Goal: Task Accomplishment & Management: Complete application form

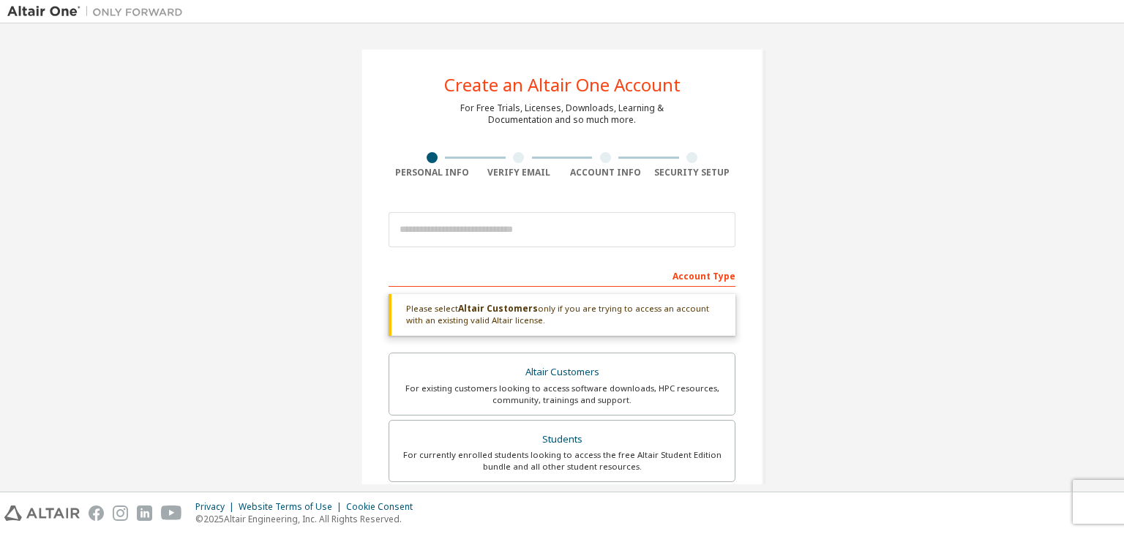
scroll to position [100, 0]
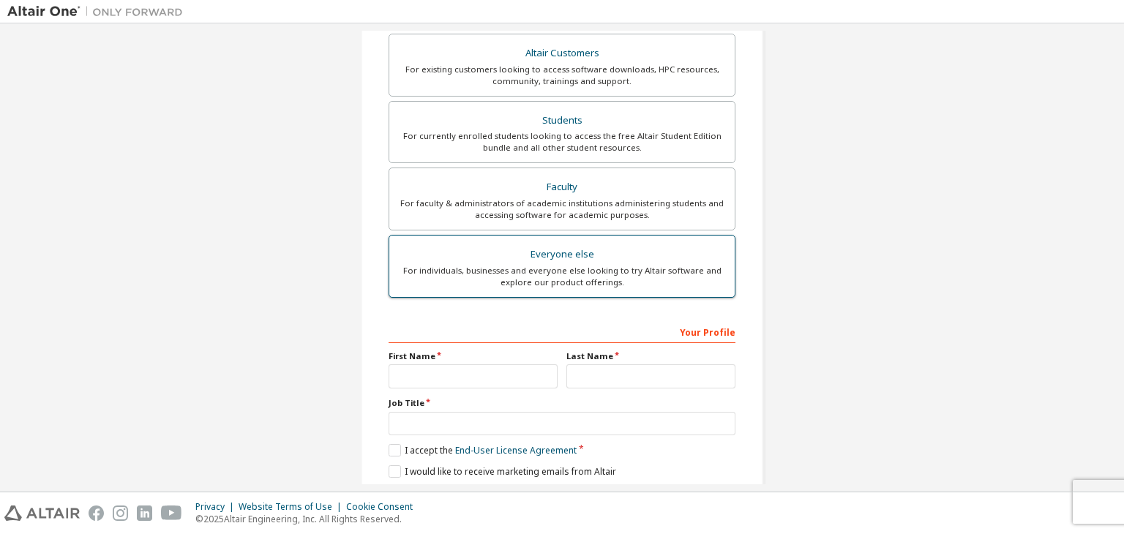
click at [607, 268] on div "For individuals, businesses and everyone else looking to try Altair software an…" at bounding box center [562, 276] width 328 height 23
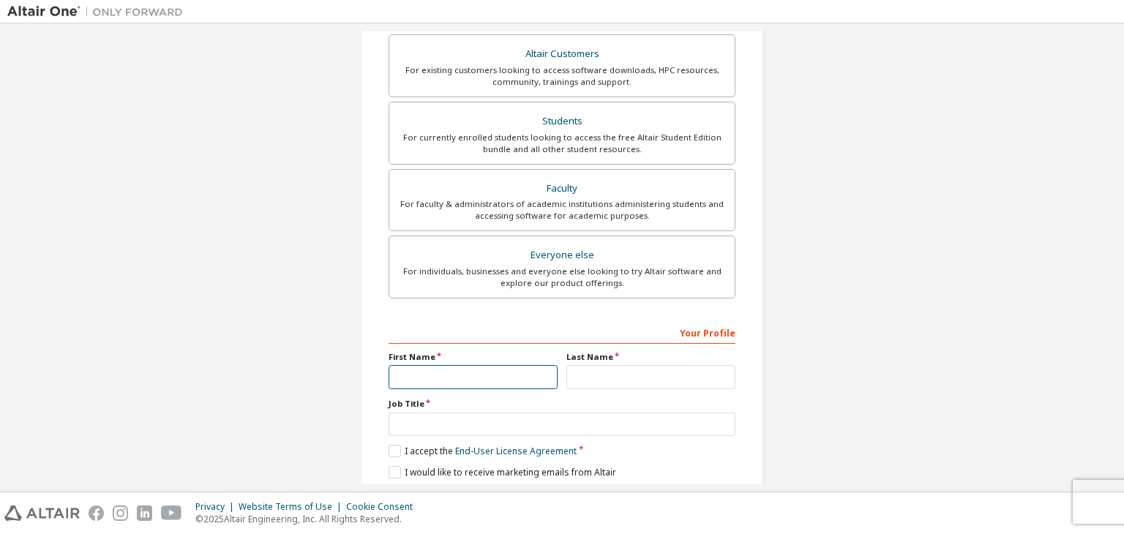
click at [468, 374] on input "text" at bounding box center [473, 377] width 169 height 24
type input "********"
click at [598, 369] on input "text" at bounding box center [650, 377] width 169 height 24
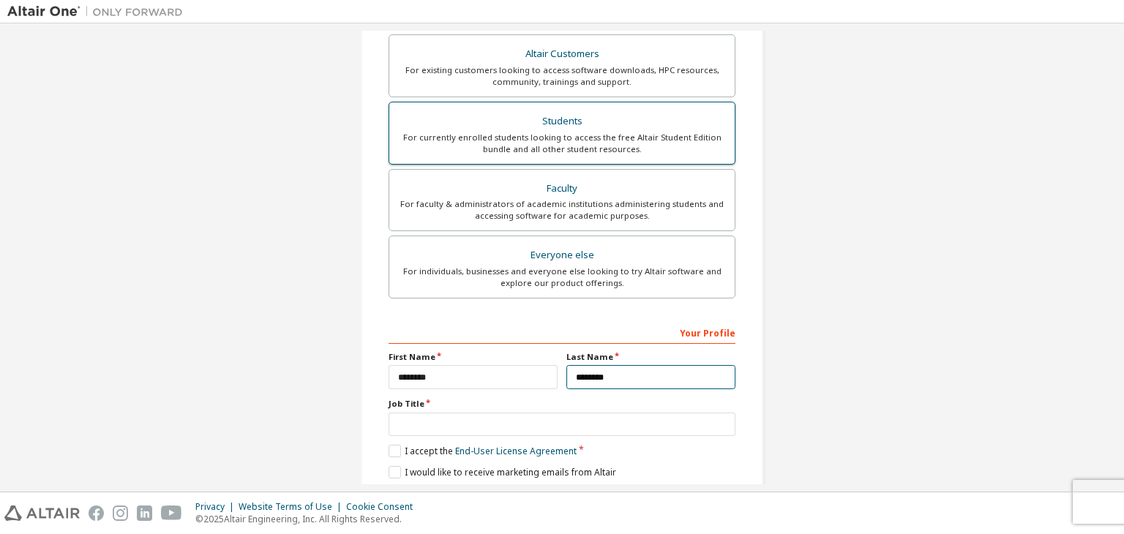
type input "********"
click at [638, 157] on label "Students For currently enrolled students looking to access the free Altair Stud…" at bounding box center [562, 133] width 347 height 63
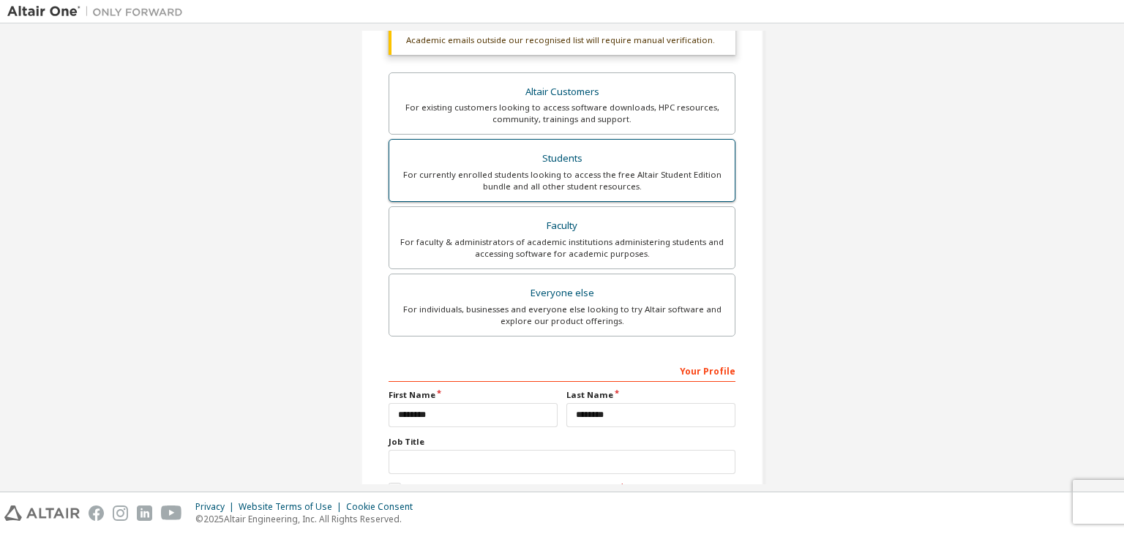
scroll to position [306, 0]
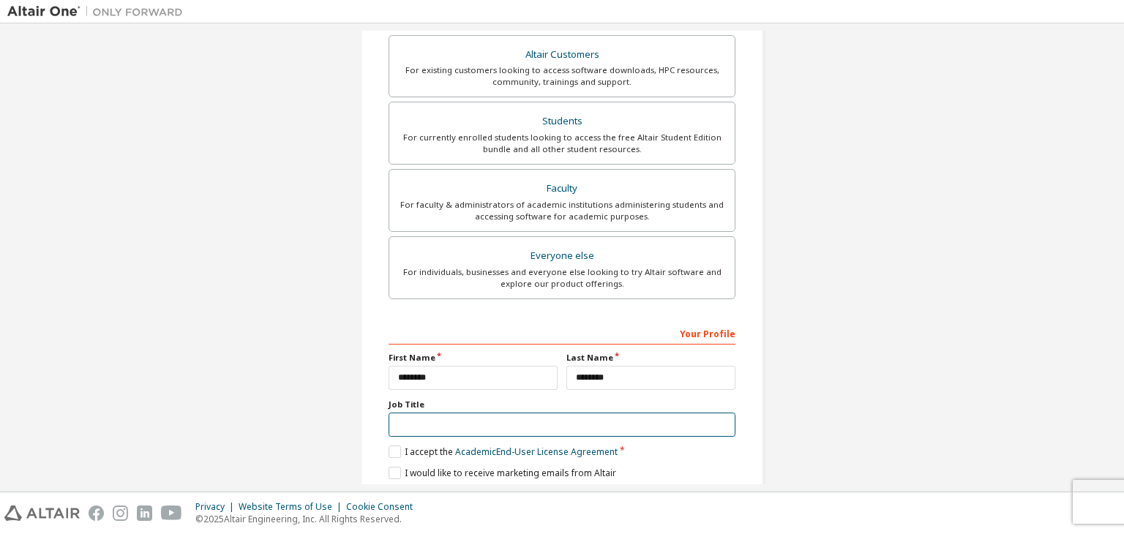
click at [476, 430] on input "text" at bounding box center [562, 425] width 347 height 24
click at [396, 448] on label "I accept the Academic End-User License Agreement" at bounding box center [503, 452] width 229 height 12
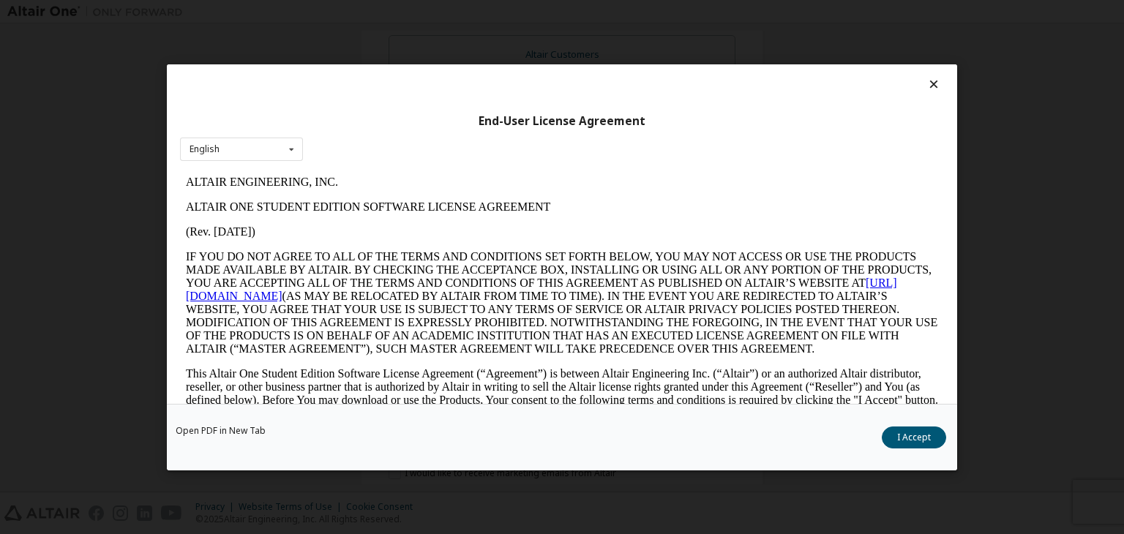
scroll to position [0, 0]
click at [915, 446] on button "I Accept" at bounding box center [914, 438] width 64 height 22
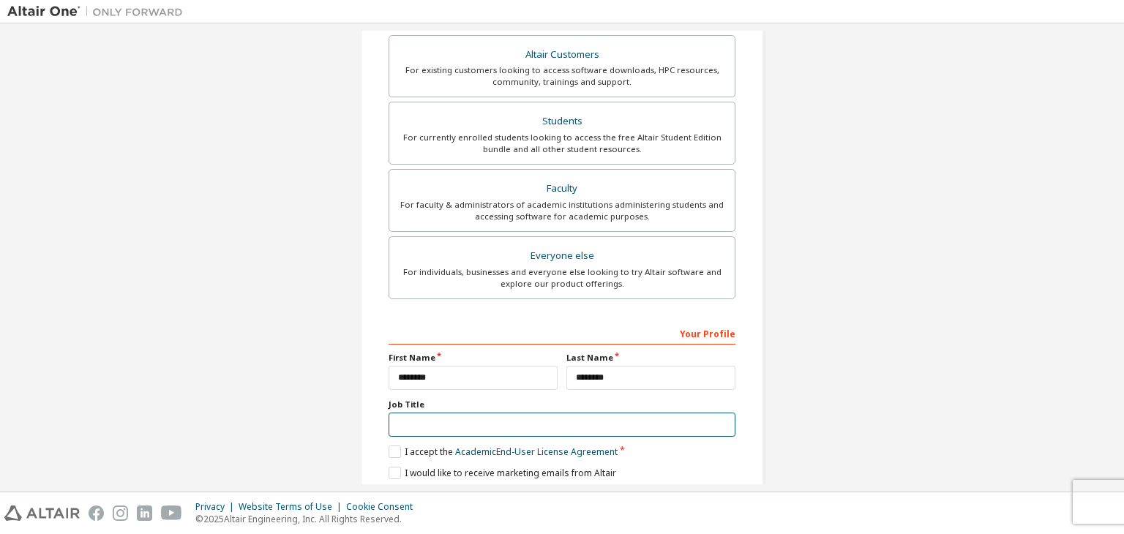
click at [448, 419] on input "text" at bounding box center [562, 425] width 347 height 24
click at [393, 468] on label "I would like to receive marketing emails from Altair" at bounding box center [503, 473] width 228 height 12
click at [422, 421] on input "text" at bounding box center [562, 425] width 347 height 24
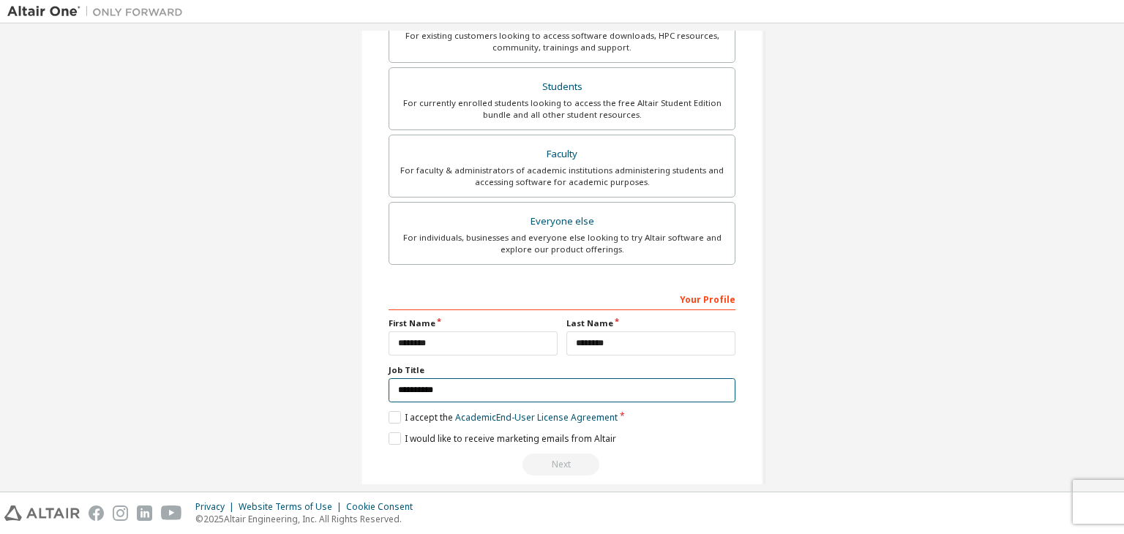
scroll to position [356, 0]
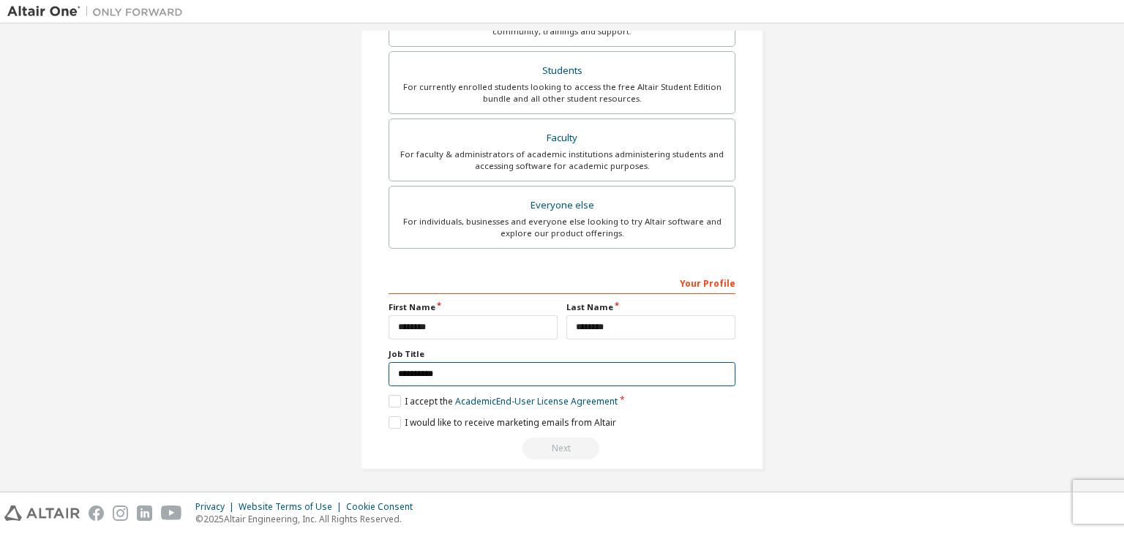
type input "**********"
click at [700, 442] on div "Next" at bounding box center [562, 449] width 347 height 22
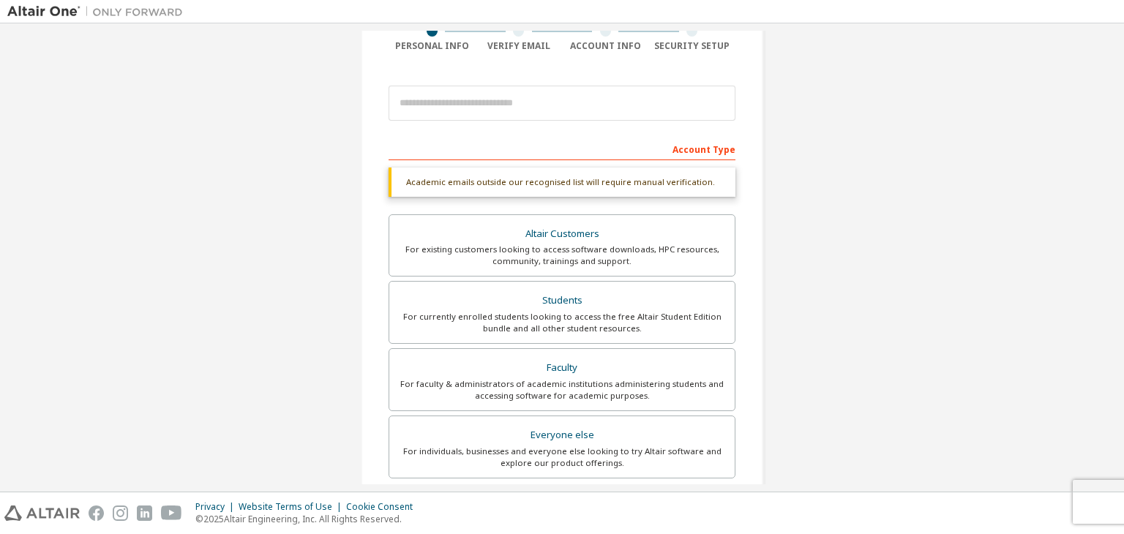
scroll to position [64, 0]
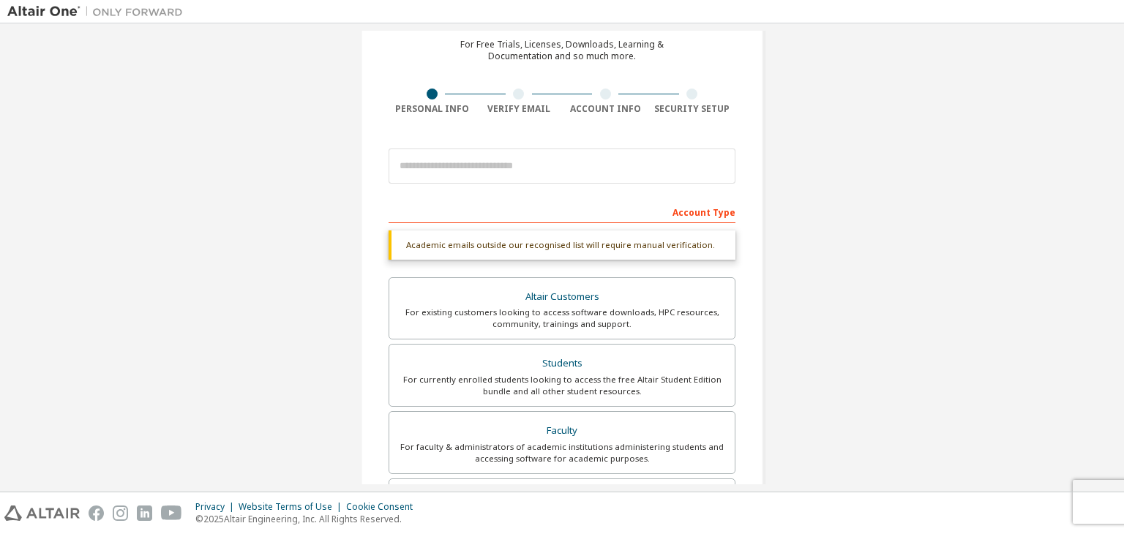
click at [518, 245] on div "Academic emails outside our recognised list will require manual verification." at bounding box center [562, 245] width 347 height 29
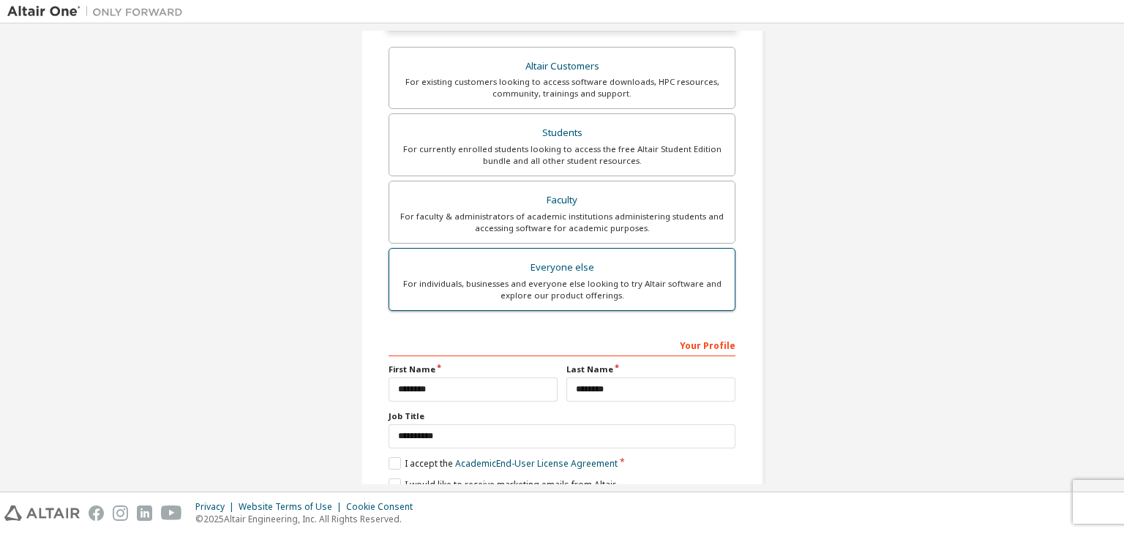
scroll to position [356, 0]
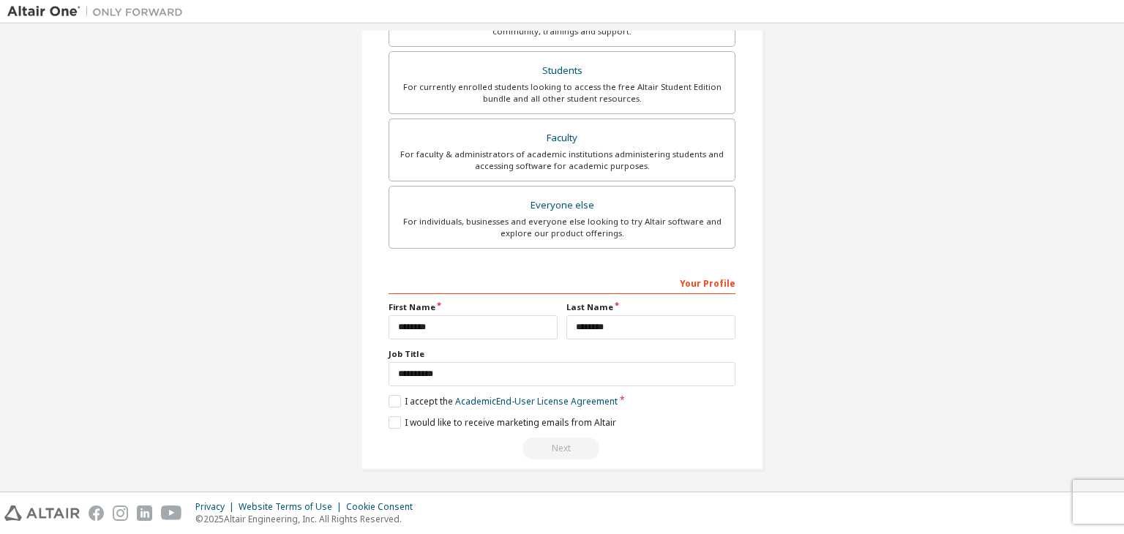
click at [539, 443] on div "Next" at bounding box center [562, 449] width 347 height 22
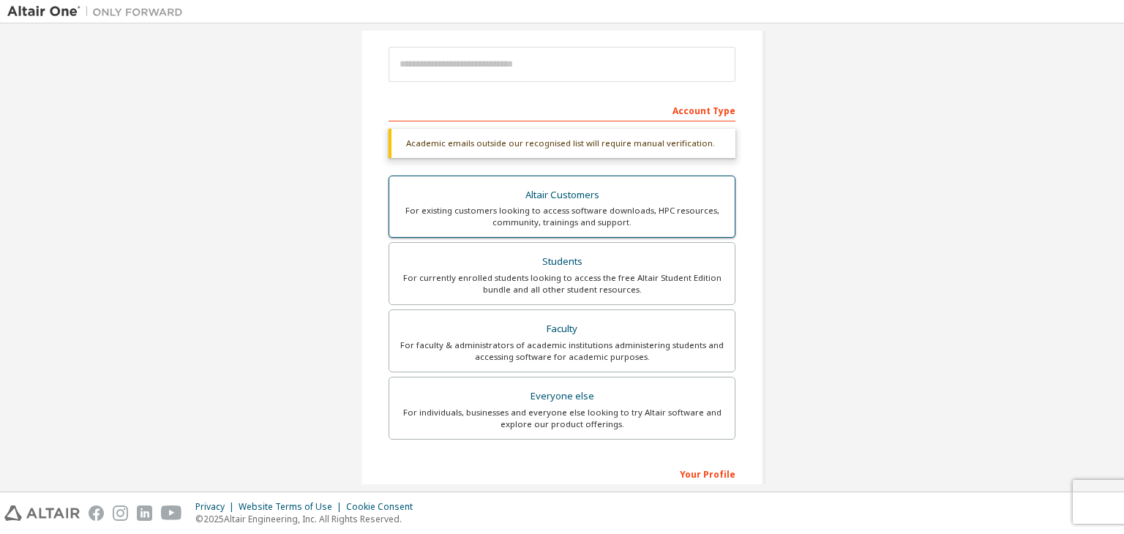
scroll to position [0, 0]
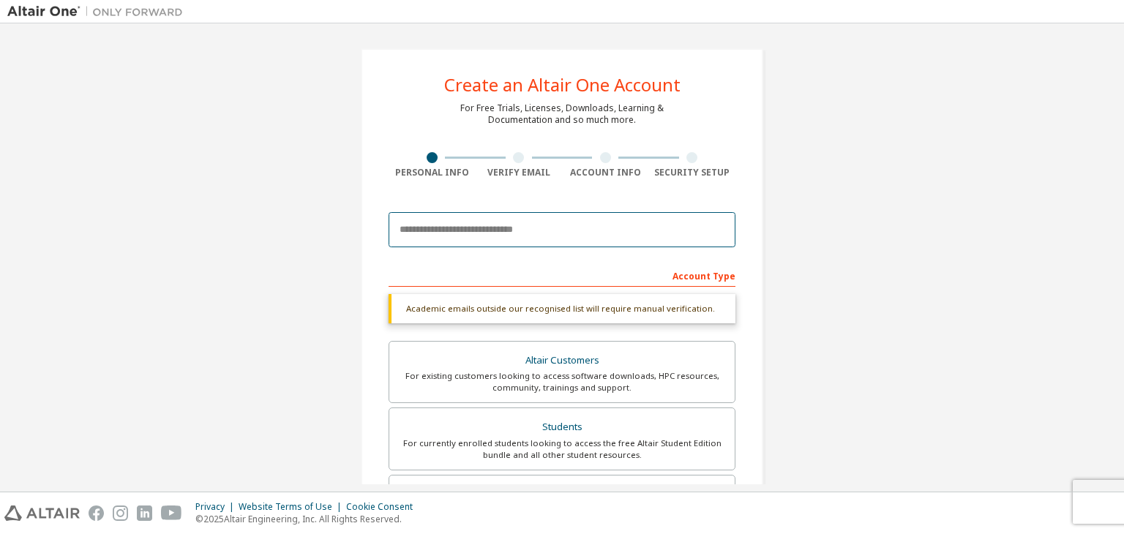
click at [446, 229] on input "email" at bounding box center [562, 229] width 347 height 35
type input "**********"
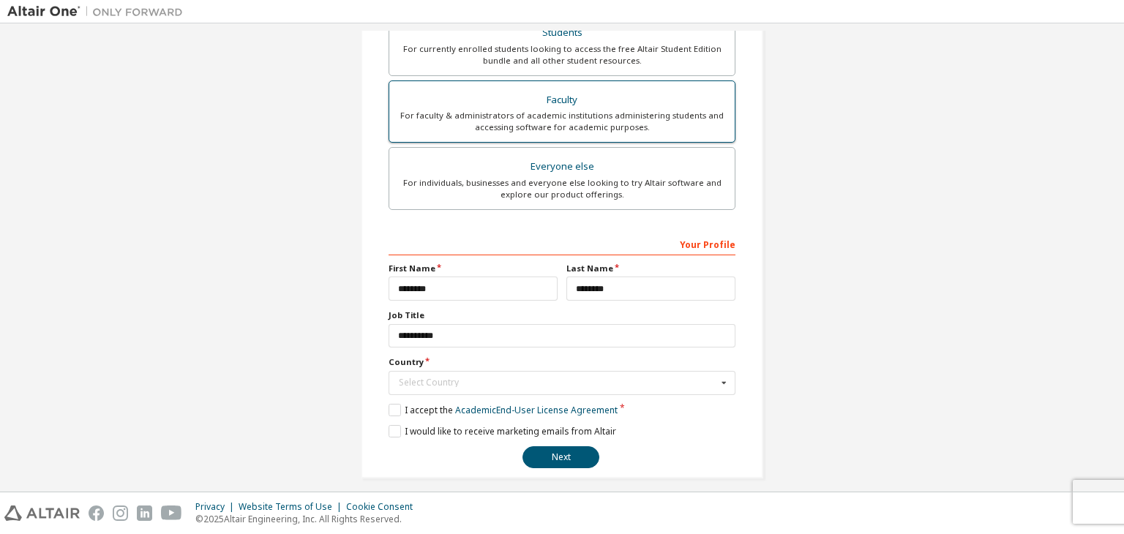
scroll to position [365, 0]
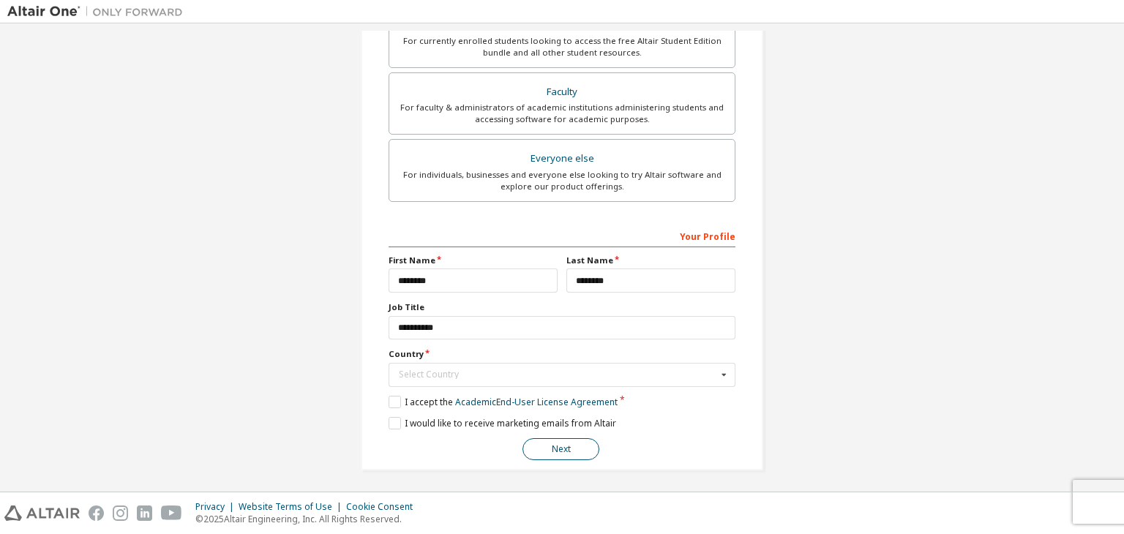
click at [548, 446] on button "Next" at bounding box center [560, 449] width 77 height 22
click at [719, 370] on icon at bounding box center [724, 375] width 18 height 23
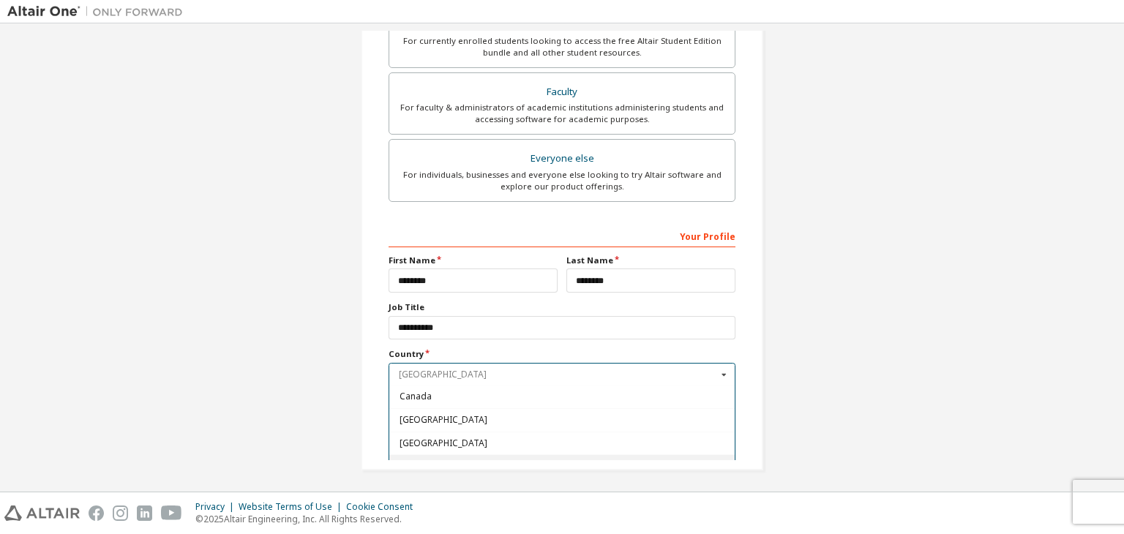
scroll to position [878, 0]
click at [577, 424] on span "Canada" at bounding box center [563, 428] width 326 height 9
type input "***"
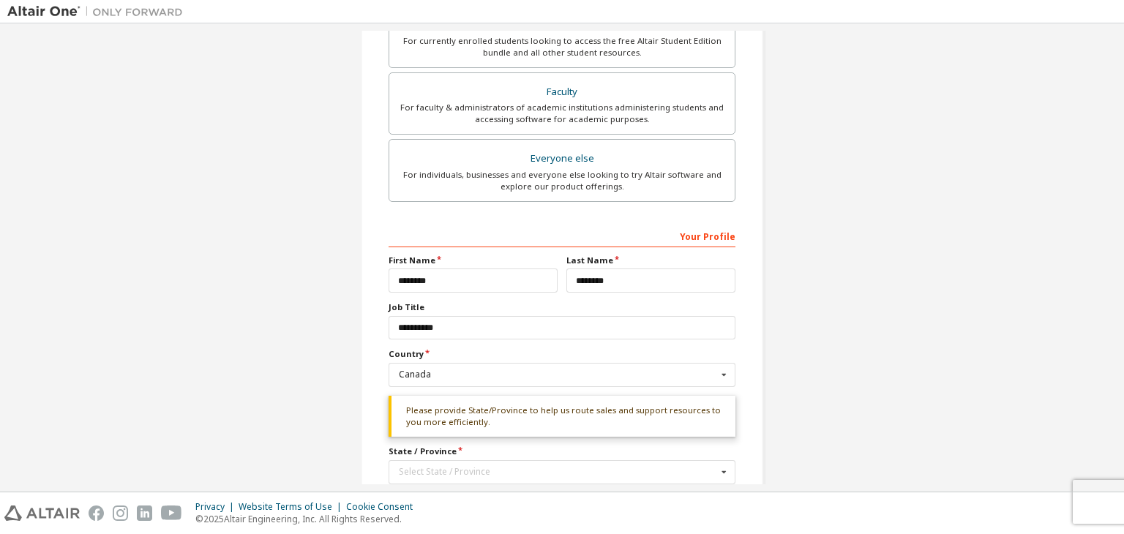
click at [741, 381] on div "**********" at bounding box center [562, 125] width 402 height 885
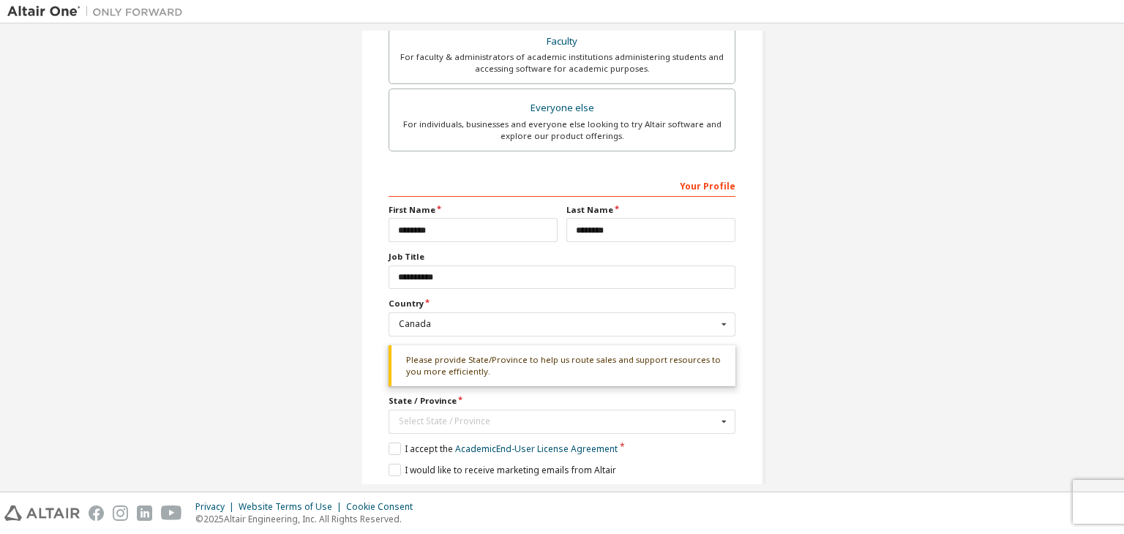
scroll to position [462, 0]
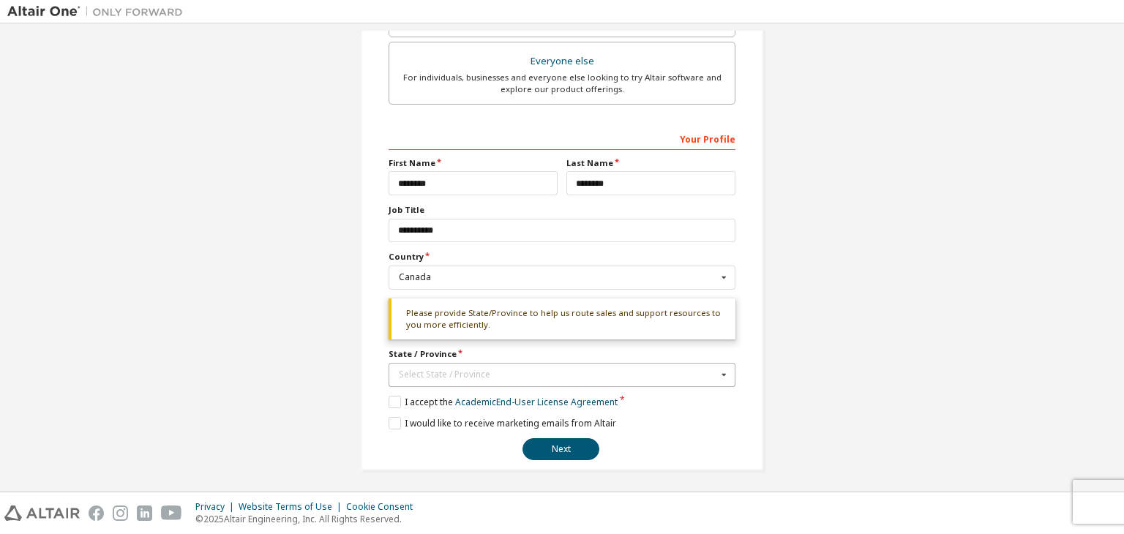
click at [716, 371] on icon at bounding box center [724, 375] width 18 height 23
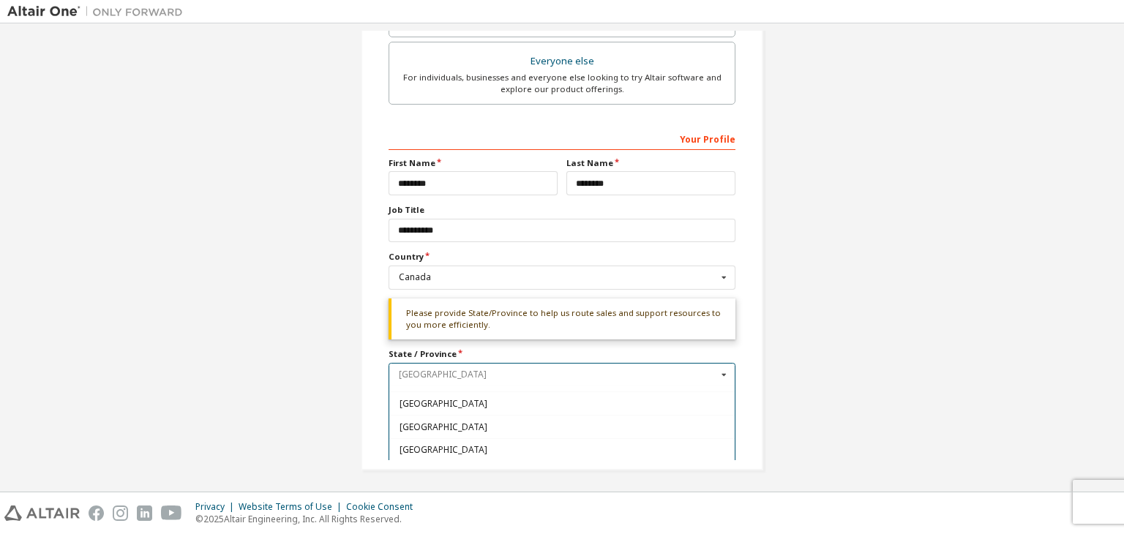
scroll to position [161, 0]
click at [435, 419] on span "[GEOGRAPHIC_DATA]" at bounding box center [563, 423] width 326 height 9
type input "**"
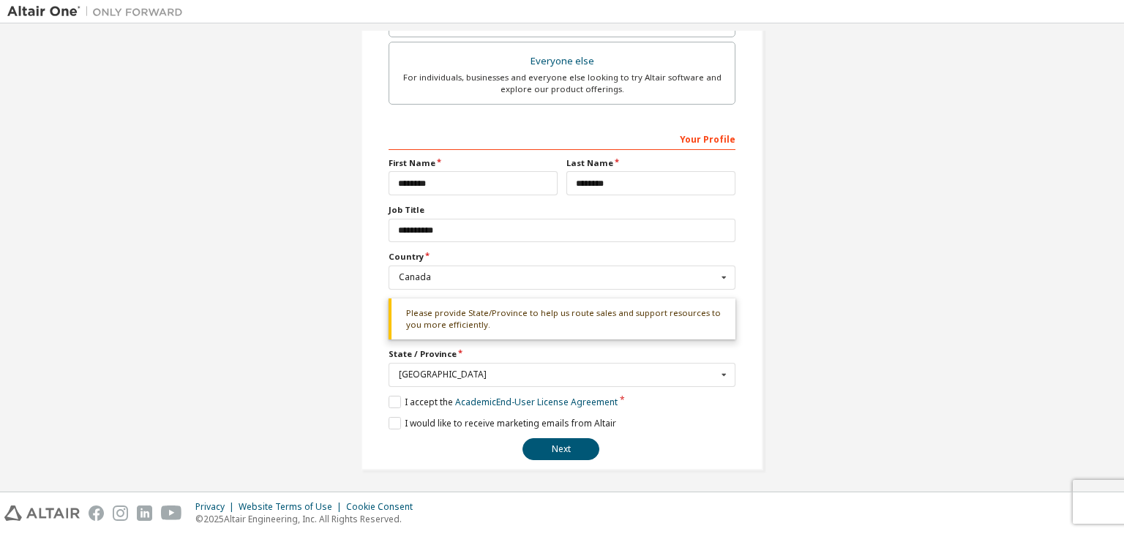
click at [688, 424] on div "I would like to receive marketing emails from Altair" at bounding box center [562, 423] width 347 height 12
click at [562, 443] on button "Next" at bounding box center [560, 449] width 77 height 22
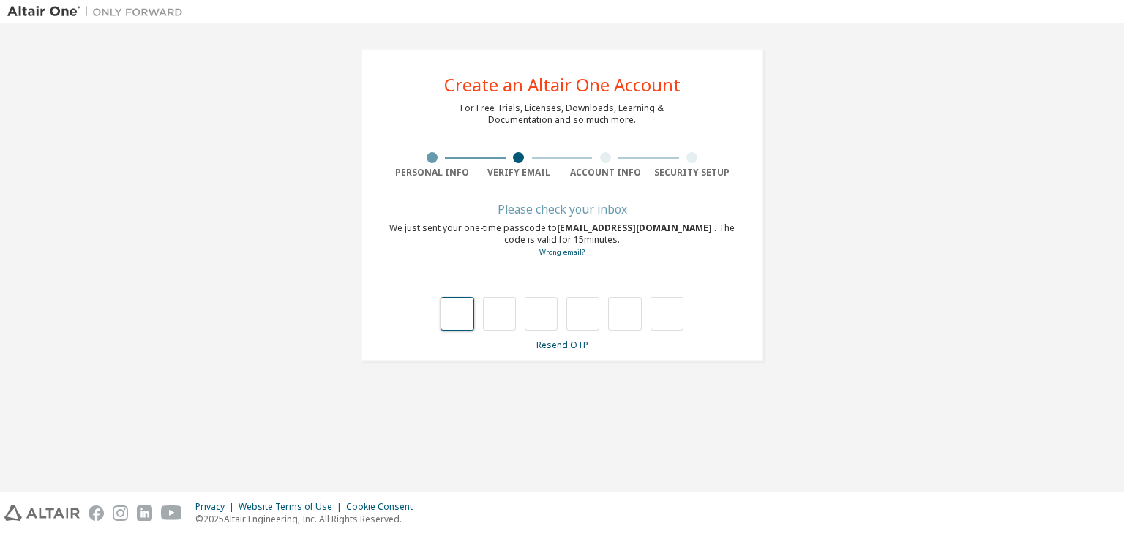
type input "*"
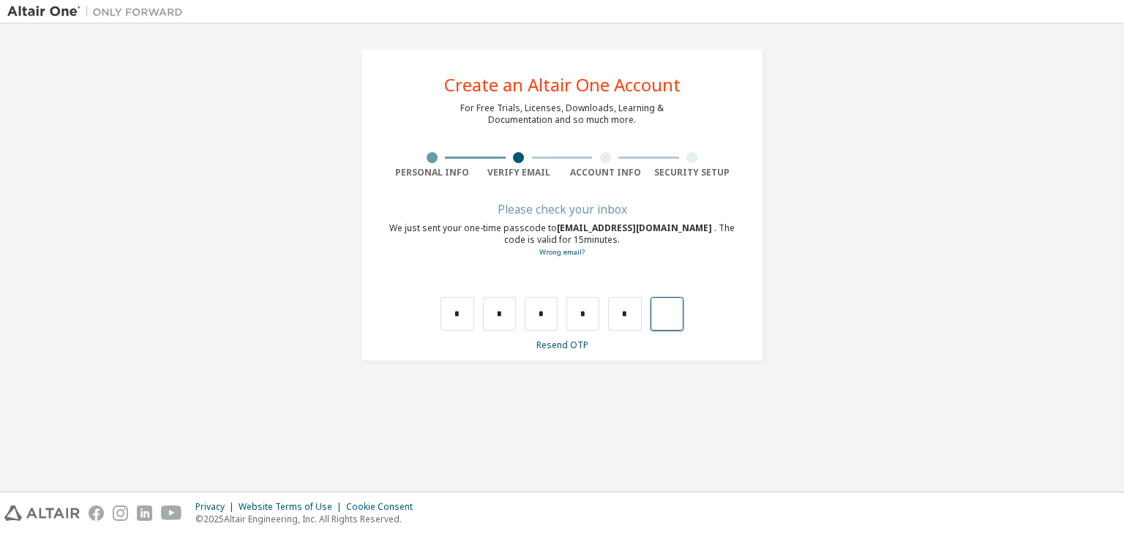
type input "*"
